Goal: Information Seeking & Learning: Learn about a topic

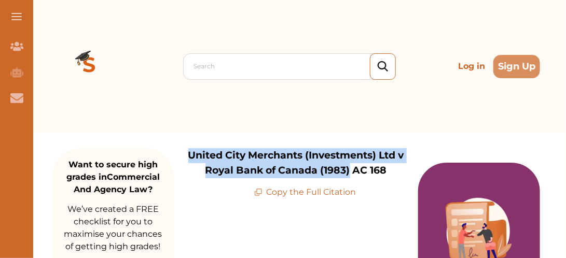
drag, startPoint x: 188, startPoint y: 154, endPoint x: 349, endPoint y: 167, distance: 161.3
click at [349, 167] on p "United City Merchants (Investments) Ltd v Royal Bank of Canada (1983) AC 168" at bounding box center [296, 163] width 244 height 30
copy p "United City Merchants (Investments) Ltd v Royal Bank of Canada (1983)"
